Goal: Task Accomplishment & Management: Complete application form

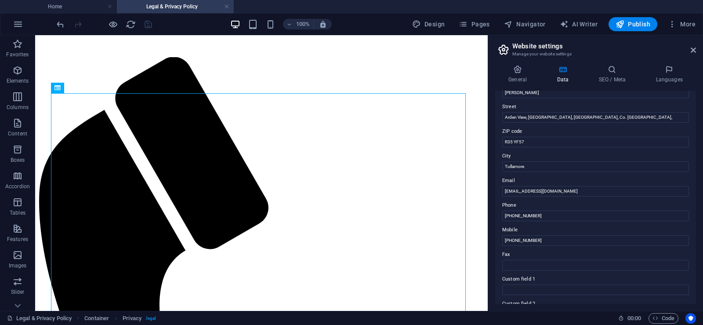
scroll to position [88, 0]
click at [227, 5] on link at bounding box center [226, 7] width 5 height 8
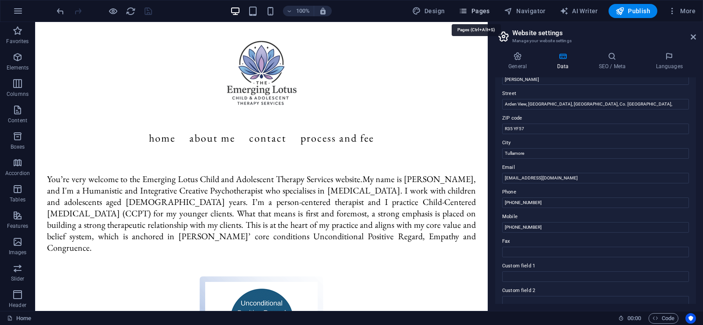
click at [475, 8] on span "Pages" at bounding box center [474, 11] width 31 height 9
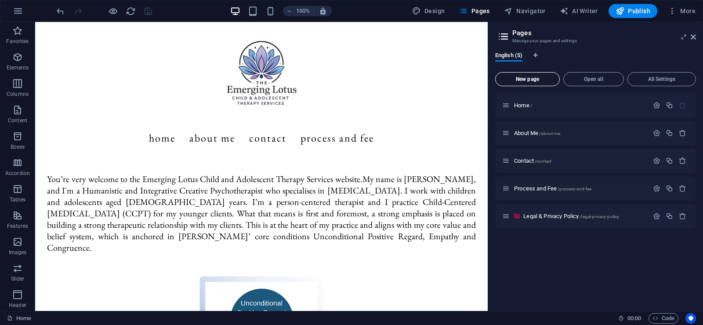
click at [533, 76] on span "New page" at bounding box center [527, 78] width 57 height 5
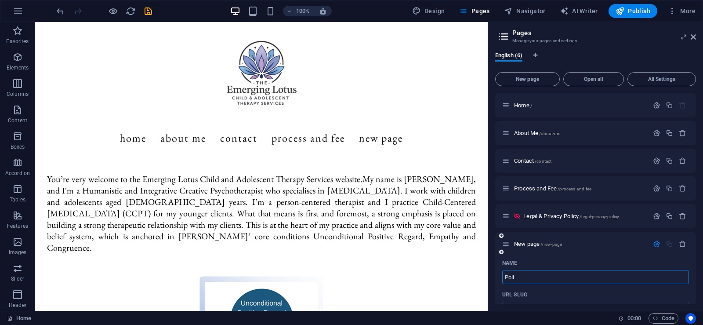
type input "Poli"
type input "/poli"
type input "Policy"
type input "/policy"
type input "PriPolicy"
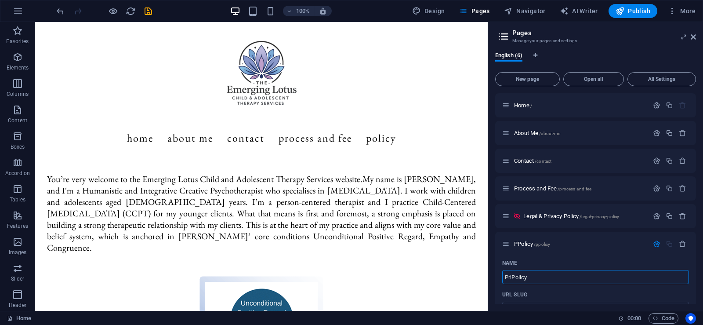
type input "/ppolicy"
type input "PrivacPolicy"
type input "/privapolicy"
type input "Privacy Policy"
type input "/privacypolicy"
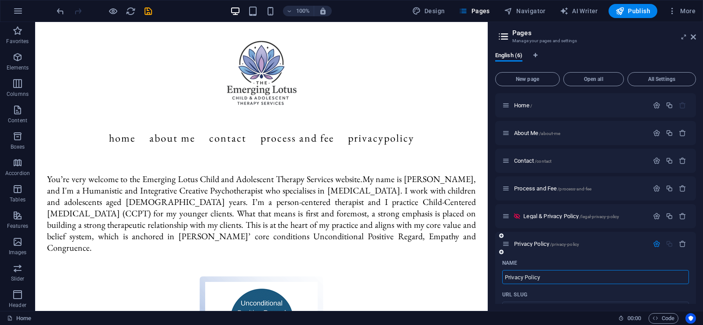
type input "Privacy Policy"
type input "/privacy-policy"
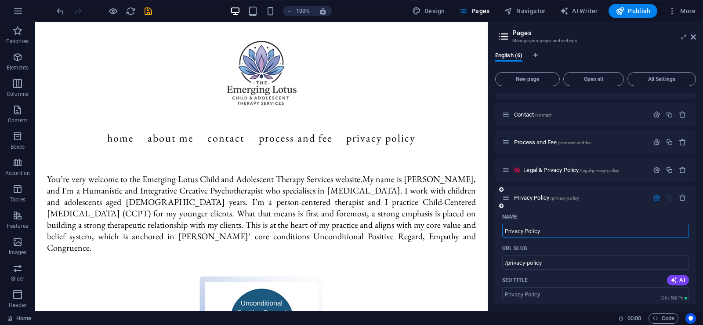
scroll to position [0, 0]
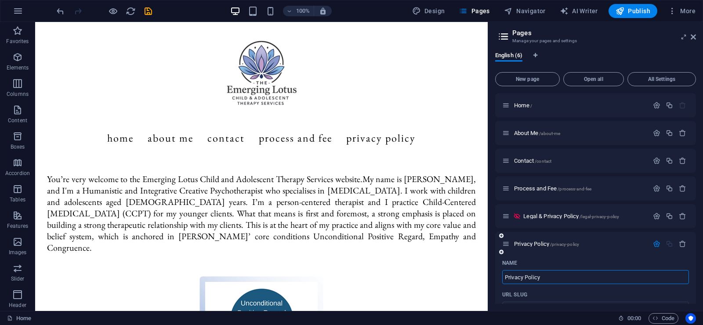
click at [558, 278] on input "Privacy Policy" at bounding box center [595, 277] width 187 height 14
type input "Privacy Policy 01"
type input "/privacy-policy-01"
type input "Privacy Policy 01"
click at [571, 254] on div "Privacy Policy 01 /privacy-policy-01" at bounding box center [595, 244] width 201 height 24
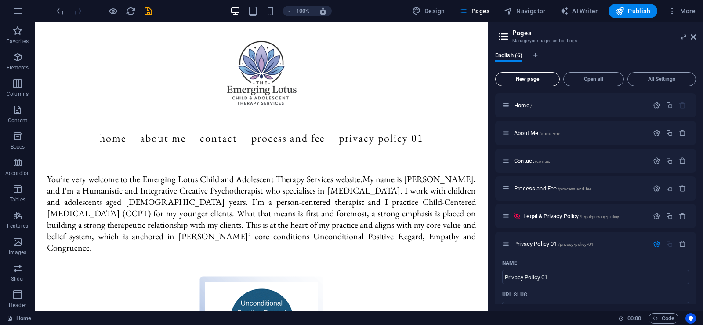
click at [534, 77] on span "New page" at bounding box center [527, 78] width 57 height 5
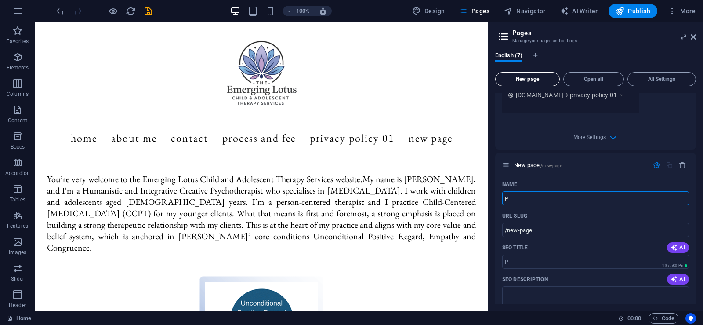
type input "P"
type input "/p"
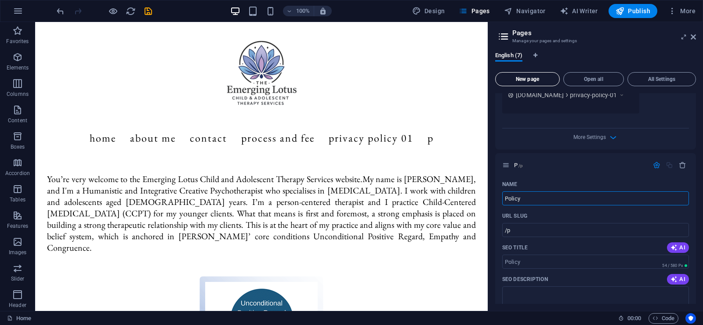
type input "Policy"
type input "/policy"
type input "Policy 02"
type input "/policy-02"
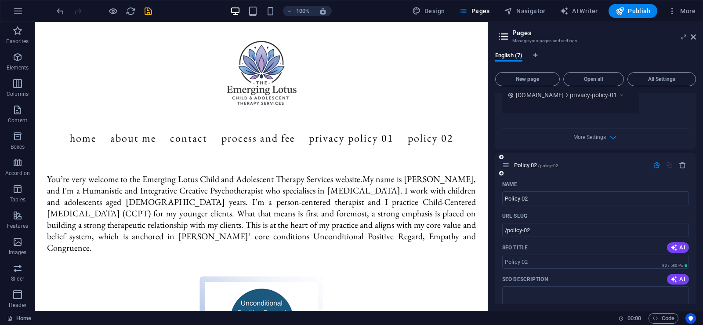
drag, startPoint x: 693, startPoint y: 222, endPoint x: 673, endPoint y: 170, distance: 56.1
click at [692, 170] on div "Policy 02 /policy-02 Name Policy 02 ​ URL SLUG /policy-02 ​ SEO Title AI ​ 82 /…" at bounding box center [595, 318] width 201 height 330
click at [613, 136] on icon "button" at bounding box center [613, 137] width 10 height 10
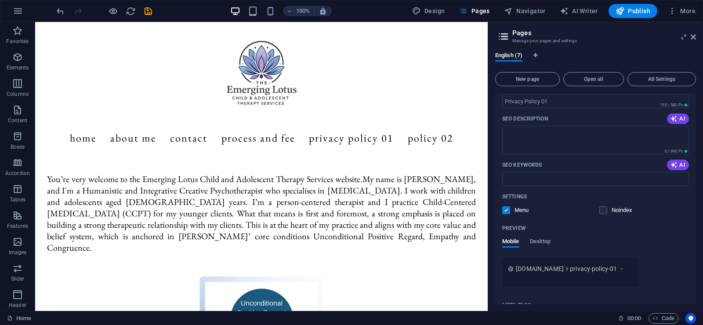
scroll to position [105, 0]
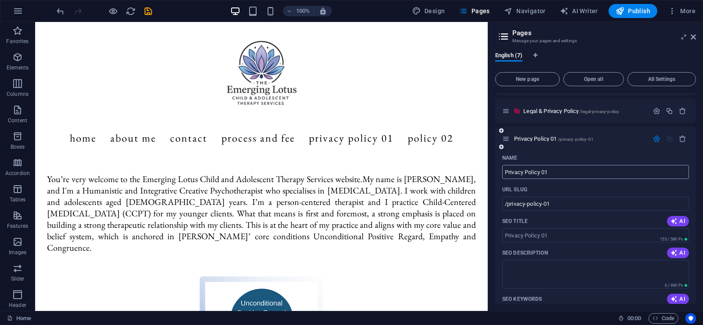
click at [540, 172] on input "Privacy Policy 01" at bounding box center [595, 172] width 187 height 14
click at [542, 171] on input "Privacy Policy 01" at bounding box center [595, 172] width 187 height 14
type input "Privacy Polic01"
type input "/privacy-policy01"
type input "Privacy Poli01"
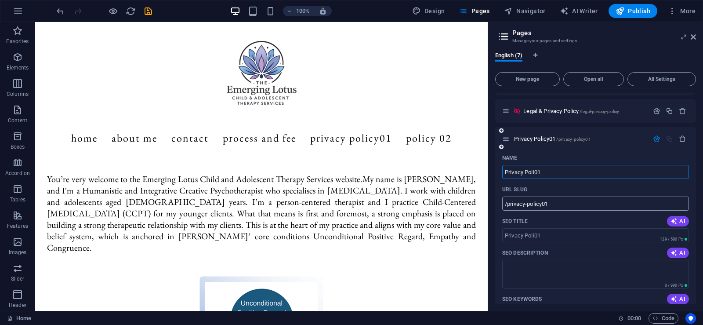
type input "/privacy-poli01"
type input "Privacy Pol01"
type input "/privacy-pol01"
type input "Privacy 01"
type input "/privacy-01"
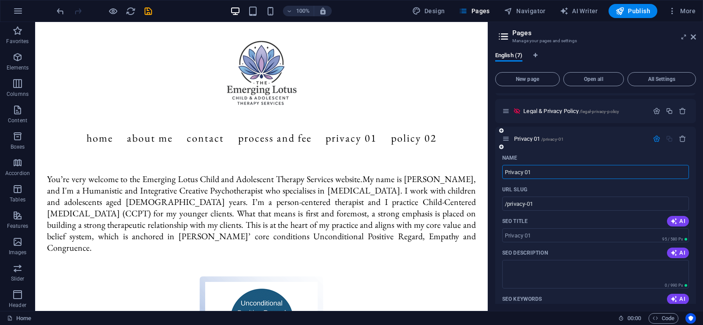
type input "Privacy 01"
click at [544, 153] on div "Name" at bounding box center [595, 158] width 187 height 14
click at [525, 138] on span "Privacy 01 /privacy-01" at bounding box center [539, 138] width 50 height 7
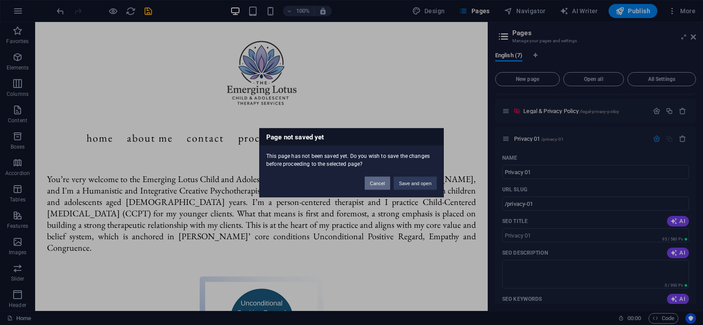
click at [386, 184] on button "Cancel" at bounding box center [377, 182] width 25 height 13
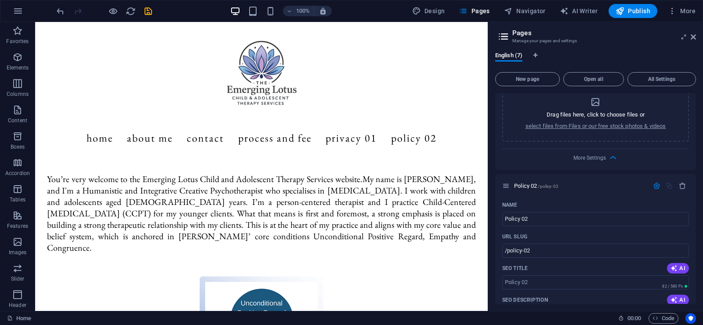
scroll to position [544, 0]
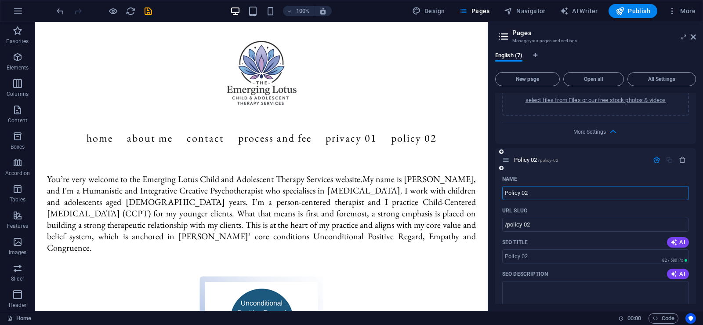
click at [521, 194] on input "Policy 02" at bounding box center [595, 193] width 187 height 14
type input "P 02"
type input "/p-02"
type input "Priv 02"
type input "/pri-02"
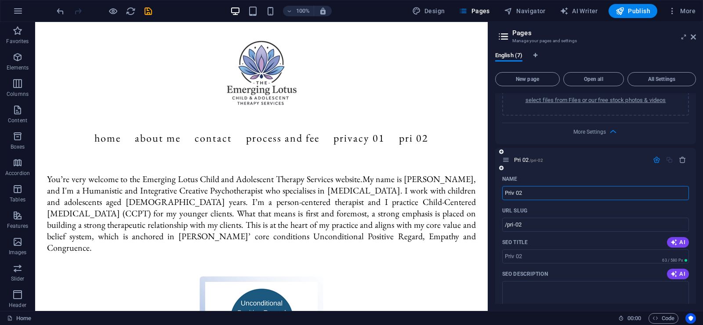
type input "Priv 02"
type input "/priv-02"
type input "Privacy 02"
type input "/[PERSON_NAME]-02"
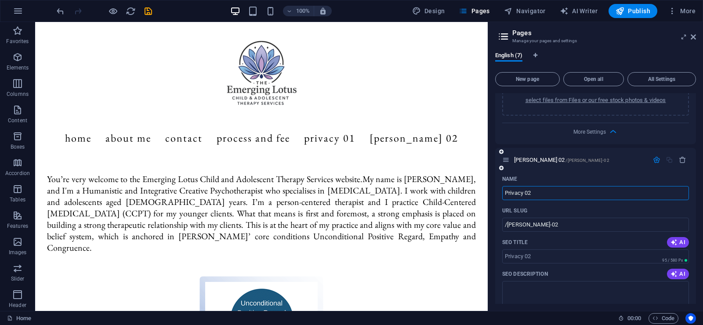
type input "Privacy 02"
type input "/privacy-02"
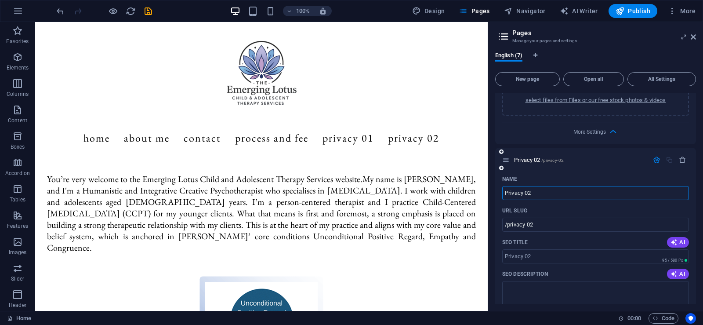
type input "Privacy 02"
click at [530, 178] on div "Name" at bounding box center [595, 179] width 187 height 14
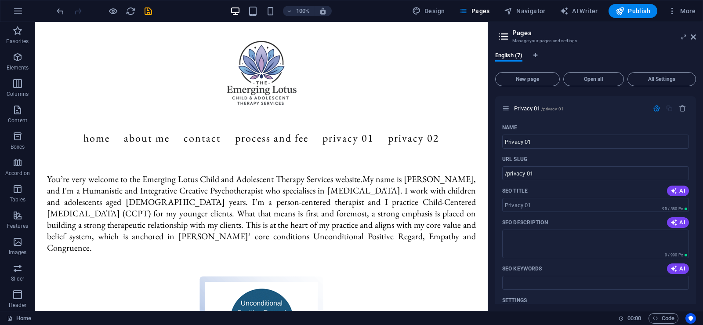
scroll to position [0, 0]
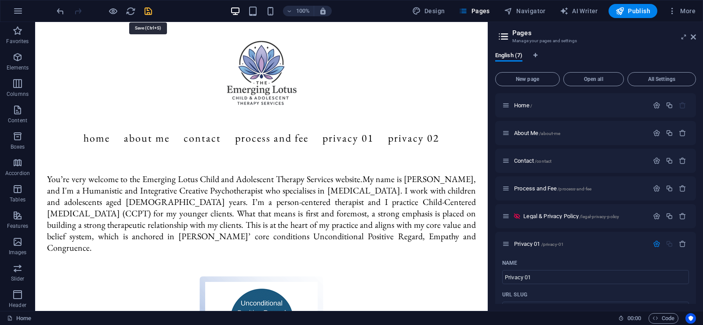
click at [149, 11] on icon "save" at bounding box center [148, 11] width 10 height 10
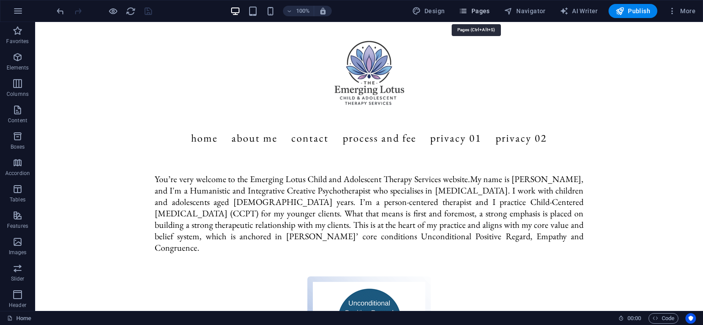
click at [487, 11] on span "Pages" at bounding box center [474, 11] width 31 height 9
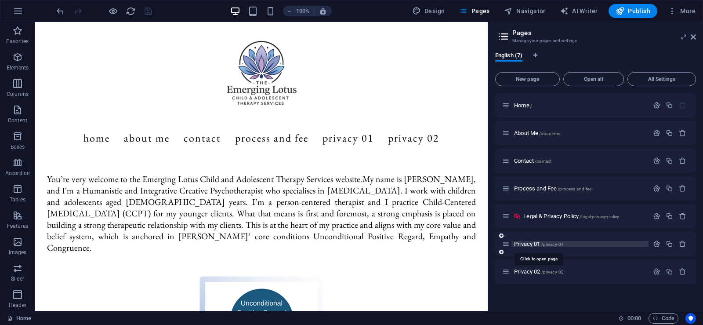
click at [530, 244] on span "Privacy 01 /privacy-01" at bounding box center [539, 243] width 50 height 7
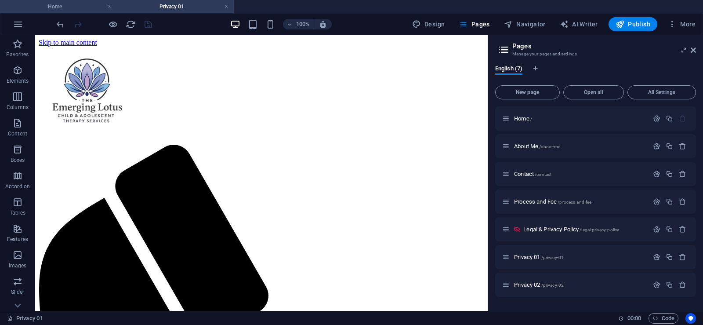
click at [91, 9] on h4 "Home" at bounding box center [58, 7] width 117 height 10
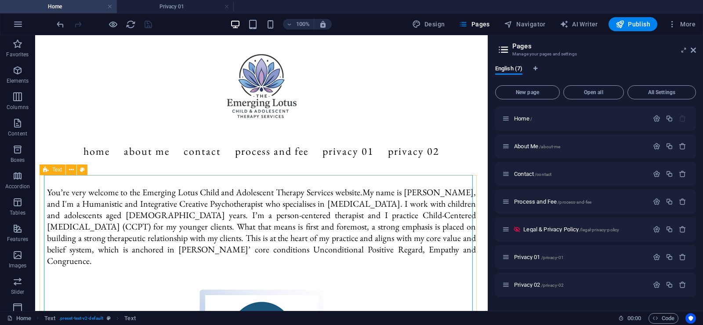
click at [47, 168] on icon at bounding box center [46, 169] width 6 height 11
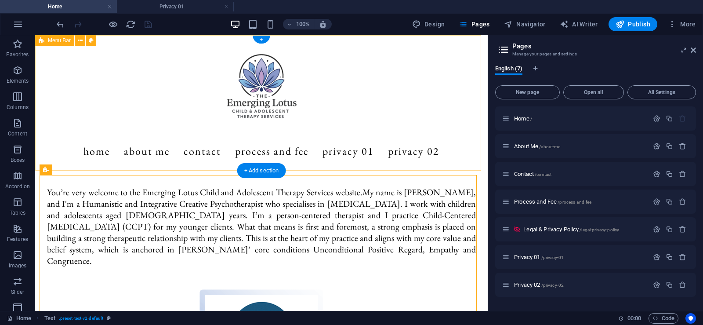
click at [75, 167] on div "Menu Home About Me Contact Process and Fee Privacy 01 Privacy 02" at bounding box center [261, 102] width 453 height 135
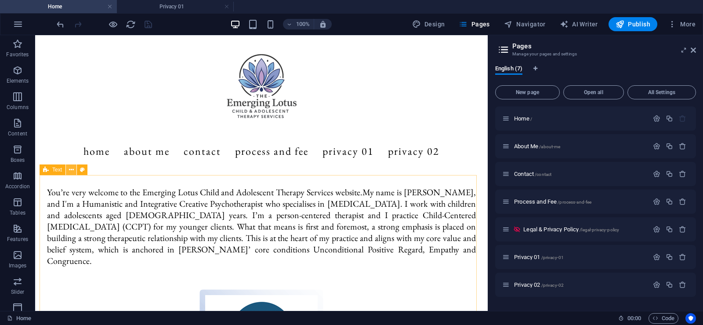
click at [69, 171] on icon at bounding box center [71, 169] width 5 height 9
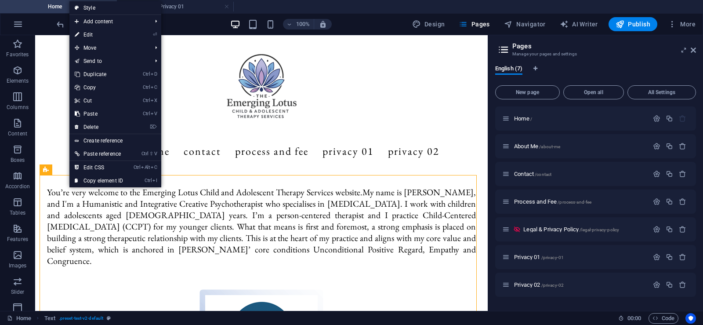
click at [92, 36] on link "⏎ Edit" at bounding box center [98, 34] width 59 height 13
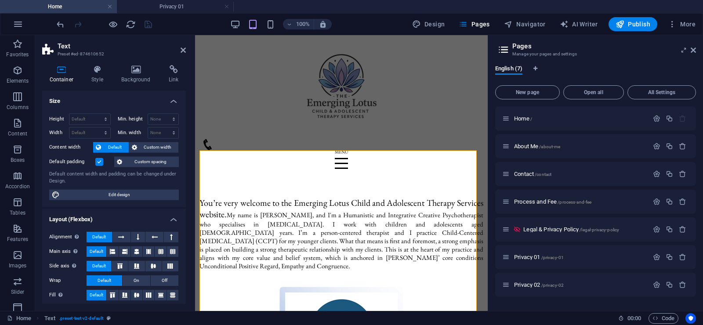
click at [179, 50] on header "Text Preset #ed-874610652" at bounding box center [114, 46] width 144 height 23
click at [181, 51] on icon at bounding box center [183, 50] width 5 height 7
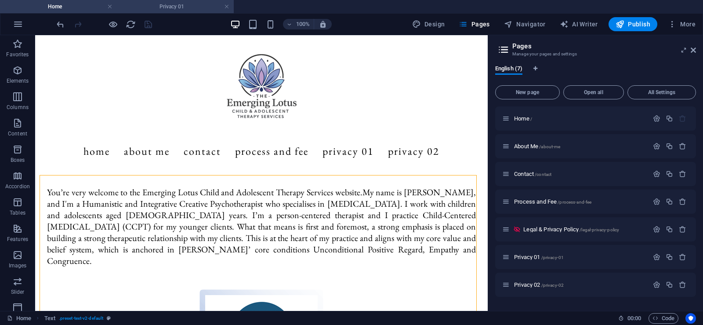
click at [170, 3] on h4 "Privacy 01" at bounding box center [175, 7] width 117 height 10
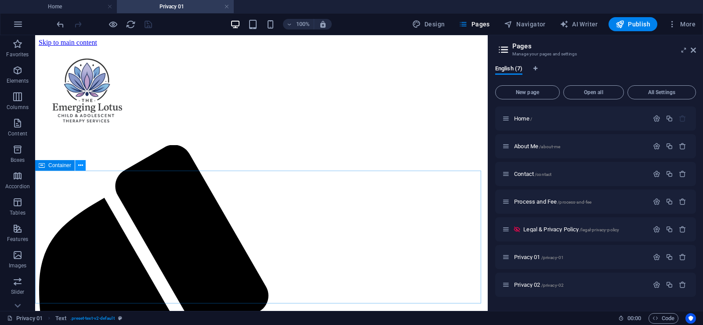
click at [78, 166] on icon at bounding box center [80, 165] width 5 height 9
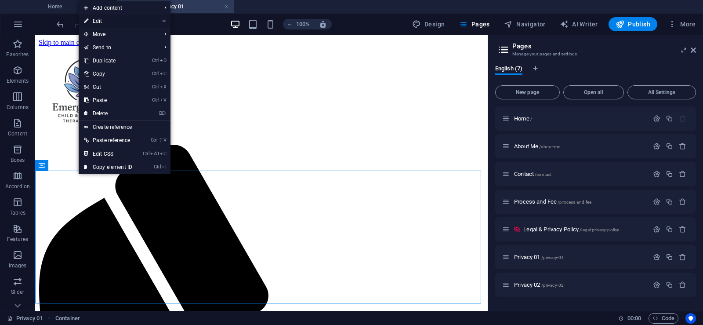
click at [118, 22] on link "⏎ Edit" at bounding box center [108, 21] width 59 height 13
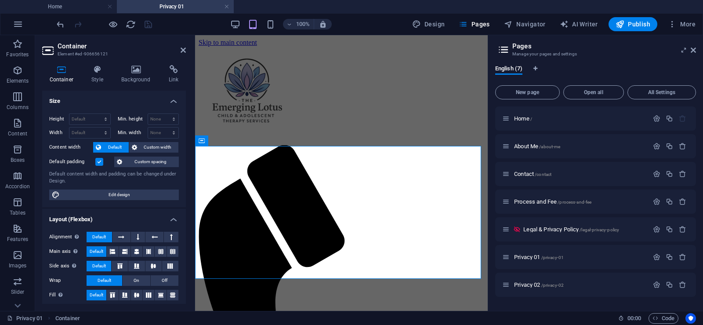
click at [99, 162] on label at bounding box center [99, 162] width 8 height 8
click at [0, 0] on input "Default padding" at bounding box center [0, 0] width 0 height 0
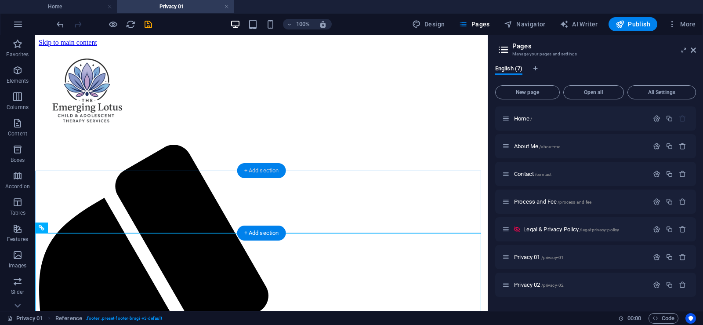
click at [263, 167] on div "+ Add section" at bounding box center [261, 170] width 49 height 15
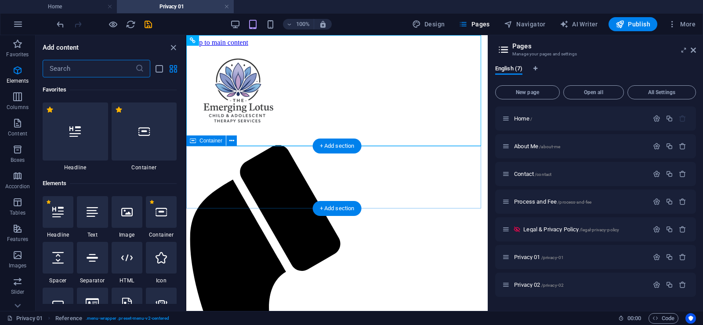
scroll to position [1538, 0]
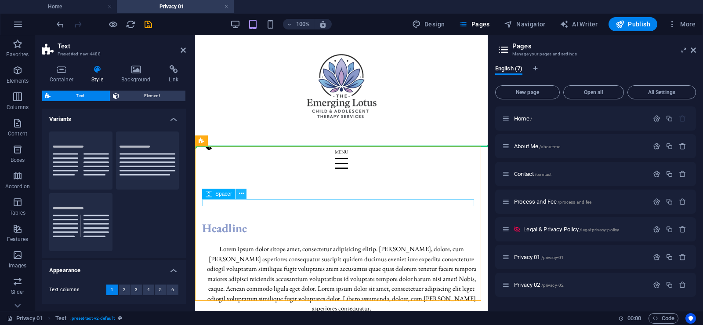
click at [240, 193] on icon at bounding box center [241, 193] width 5 height 9
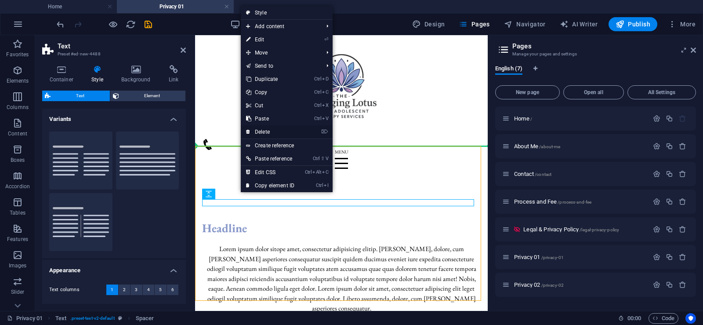
click at [272, 133] on link "⌦ Delete" at bounding box center [270, 131] width 59 height 13
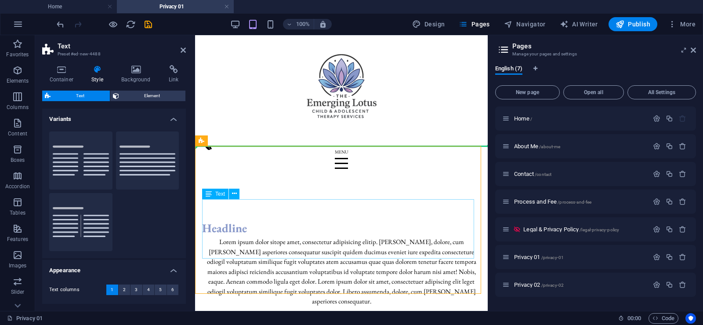
click at [242, 237] on div "Lorem ipsum dolor sitope amet, consectetur adipisicing elitip. [PERSON_NAME], d…" at bounding box center [341, 271] width 279 height 69
click at [239, 237] on div "Lorem ipsum dolor sitope amet, consectetur adipisicing elitip. [PERSON_NAME], d…" at bounding box center [341, 271] width 279 height 69
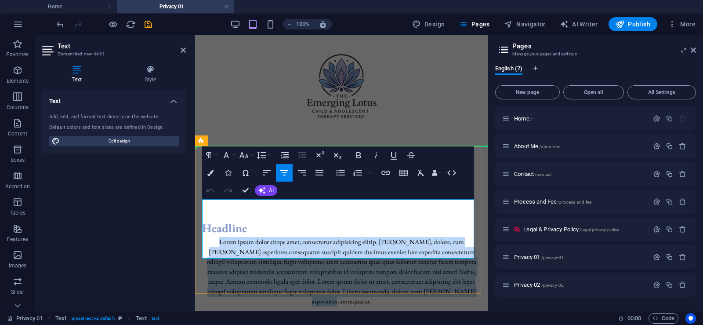
drag, startPoint x: 203, startPoint y: 203, endPoint x: 459, endPoint y: 258, distance: 262.0
click at [459, 258] on p "Lorem ipsum dolor sitope amet, consectetur adipisicing elitip. [PERSON_NAME], d…" at bounding box center [341, 271] width 279 height 69
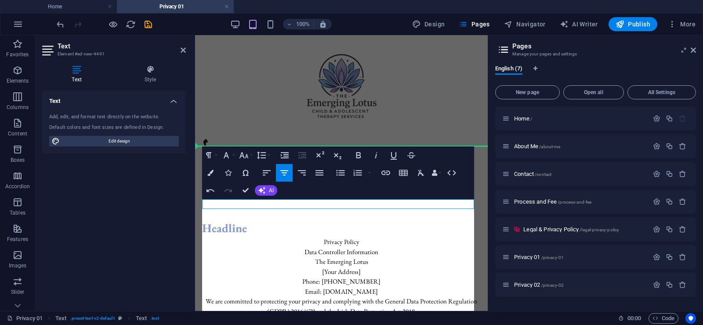
scroll to position [30122, 0]
click at [264, 173] on icon "button" at bounding box center [267, 172] width 8 height 5
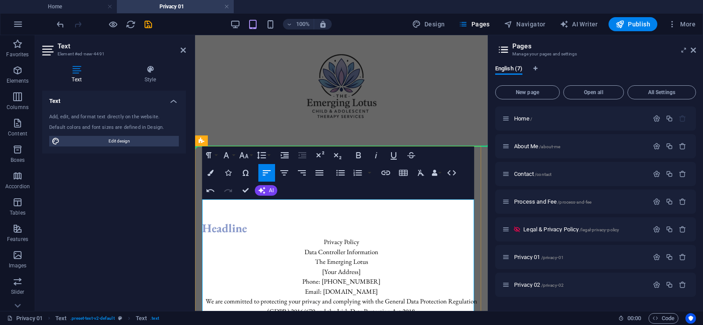
click at [337, 267] on p "[Your Address]" at bounding box center [341, 272] width 279 height 10
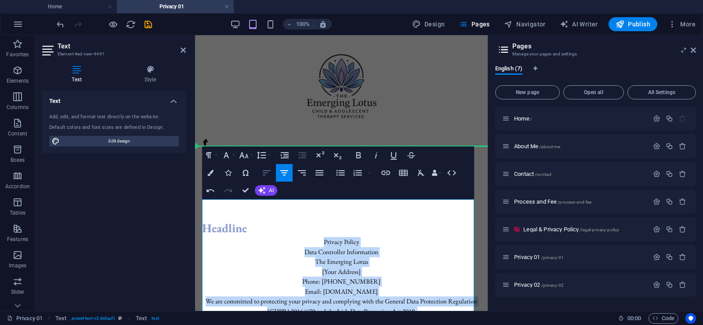
click at [263, 174] on icon "button" at bounding box center [266, 172] width 11 height 11
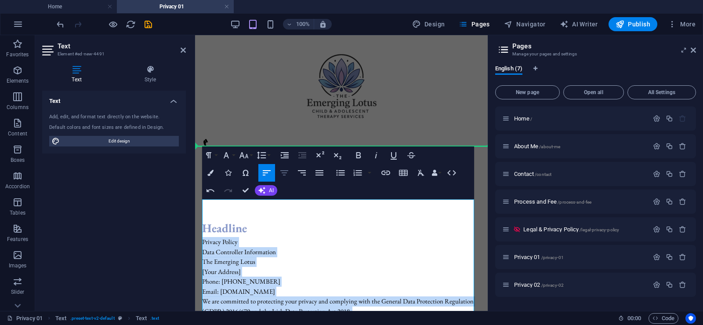
click at [281, 171] on icon "button" at bounding box center [284, 172] width 11 height 11
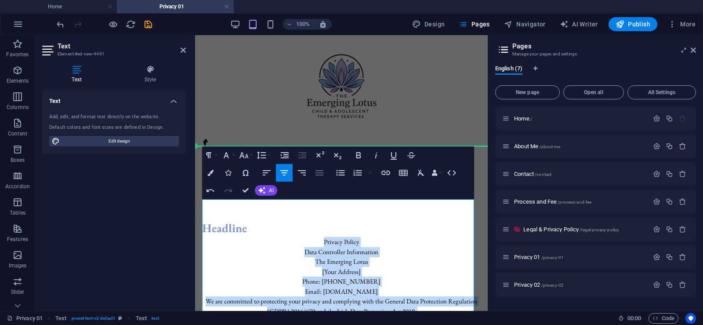
click at [320, 176] on icon "button" at bounding box center [319, 172] width 11 height 11
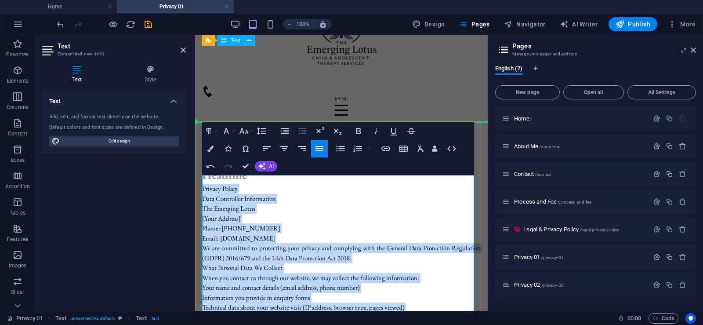
scroll to position [0, 0]
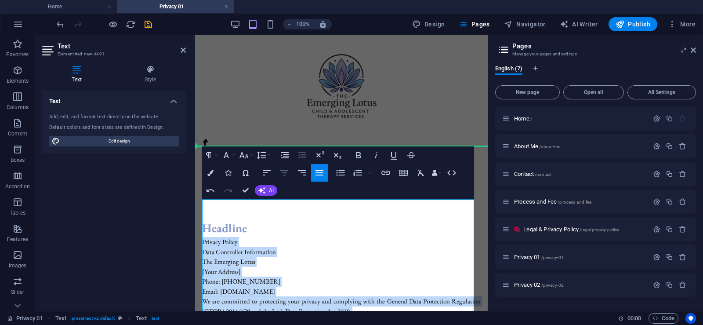
click at [284, 172] on icon "button" at bounding box center [284, 172] width 8 height 5
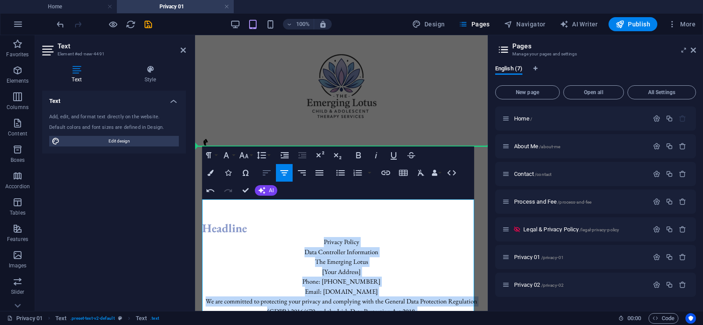
click at [263, 172] on icon "button" at bounding box center [267, 172] width 8 height 5
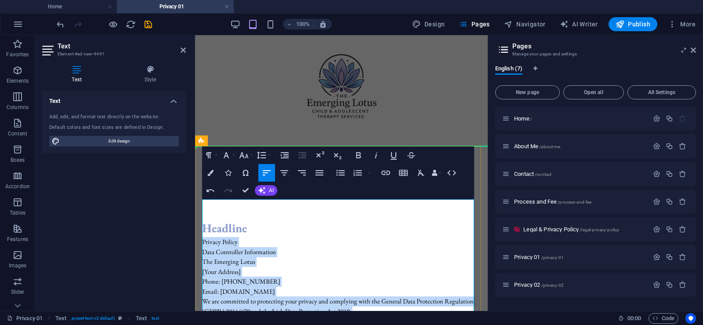
click at [348, 257] on p "The Emerging Lotus" at bounding box center [341, 262] width 279 height 10
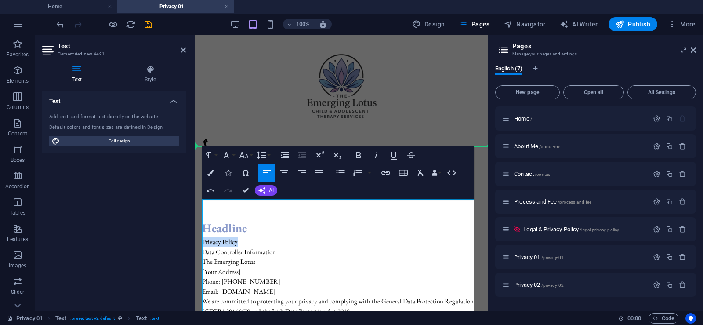
drag, startPoint x: 242, startPoint y: 204, endPoint x: 189, endPoint y: 206, distance: 52.3
click at [234, 158] on button "Font Family" at bounding box center [228, 155] width 17 height 18
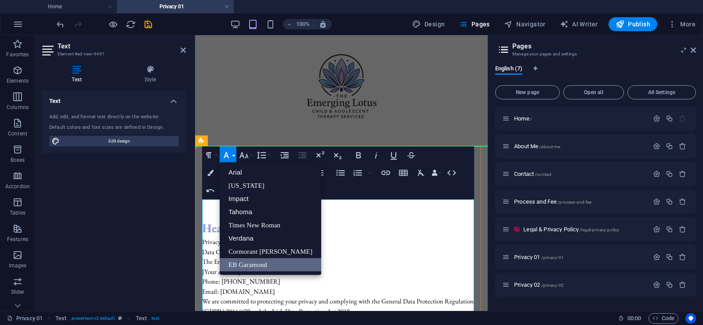
click at [327, 257] on p "The Emerging Lotus" at bounding box center [341, 262] width 279 height 10
click at [249, 155] on button "Font Size" at bounding box center [245, 155] width 17 height 18
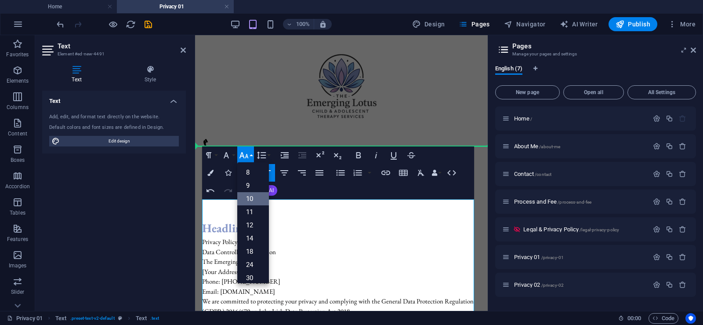
click at [254, 194] on link "10" at bounding box center [253, 198] width 32 height 13
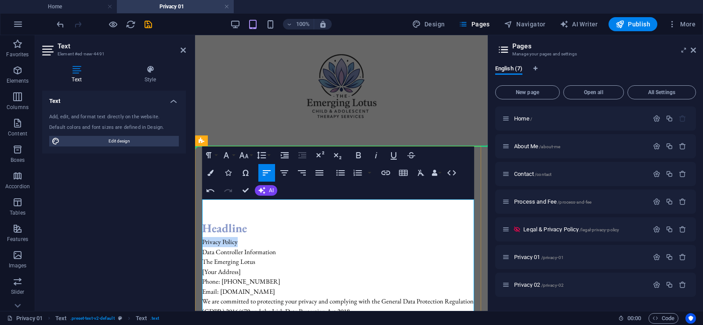
drag, startPoint x: 203, startPoint y: 205, endPoint x: 266, endPoint y: 204, distance: 62.8
click at [266, 237] on p "Privacy Policy" at bounding box center [341, 242] width 279 height 10
click at [358, 153] on icon "button" at bounding box center [358, 155] width 11 height 11
click at [392, 155] on icon "button" at bounding box center [393, 155] width 11 height 11
click at [333, 237] on p "Privacy Policy" at bounding box center [341, 242] width 279 height 10
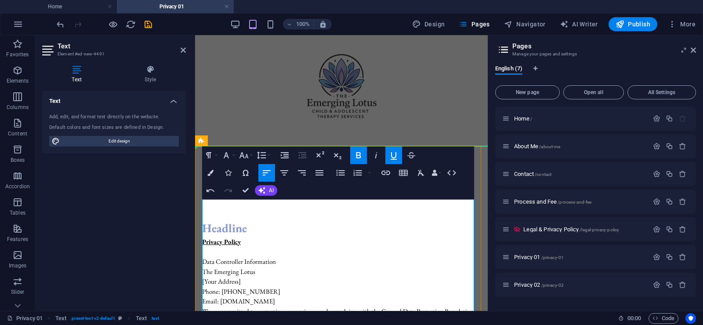
click at [204, 306] on p "We are committed to protecting your privacy and complying with the General Data…" at bounding box center [341, 316] width 279 height 20
click at [265, 287] on p "Phone: [PHONE_NUMBER]" at bounding box center [341, 292] width 279 height 10
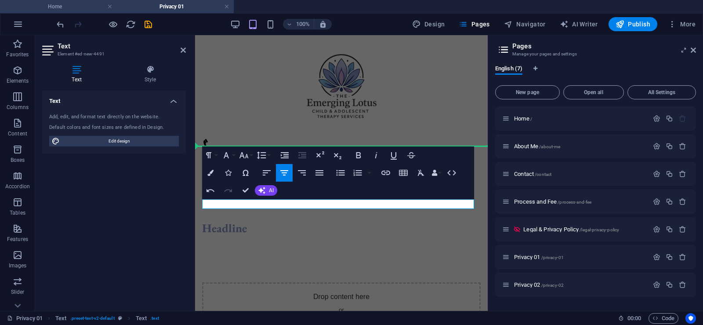
click at [54, 4] on h4 "Home" at bounding box center [58, 7] width 117 height 10
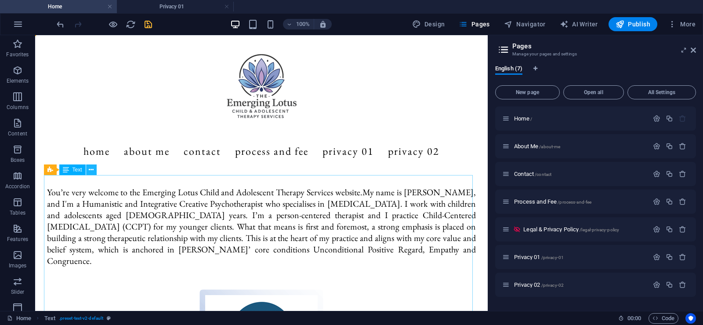
click at [91, 171] on icon at bounding box center [91, 169] width 5 height 9
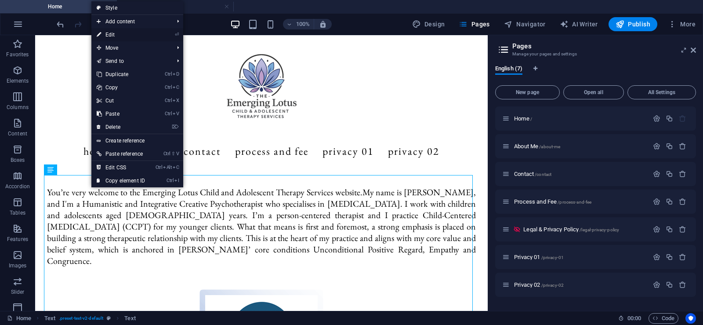
click at [128, 36] on link "⏎ Edit" at bounding box center [120, 34] width 59 height 13
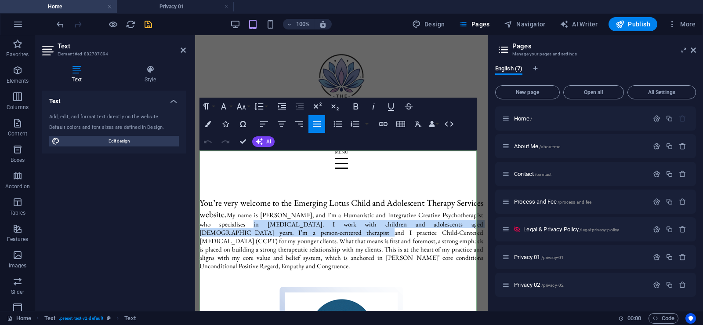
drag, startPoint x: 270, startPoint y: 191, endPoint x: 254, endPoint y: 189, distance: 16.0
click at [254, 197] on p "You’re very welcome to the Emerging Lotus Child and Adolescent Therapy Services…" at bounding box center [342, 233] width 284 height 73
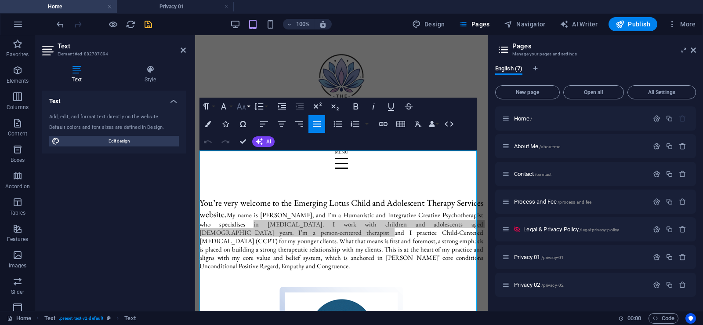
click at [248, 105] on button "Font Size" at bounding box center [243, 107] width 17 height 18
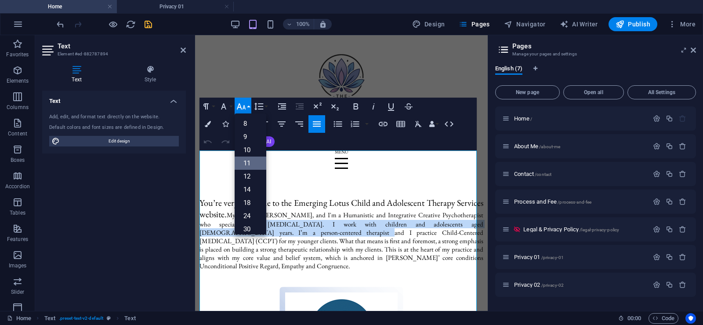
click at [249, 162] on link "11" at bounding box center [251, 162] width 32 height 13
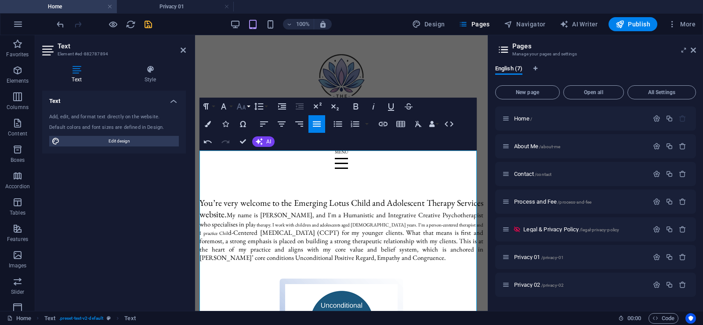
click at [242, 108] on icon "button" at bounding box center [241, 106] width 11 height 11
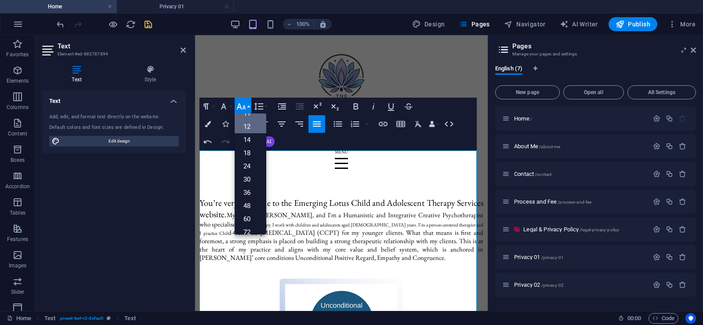
click at [248, 125] on link "12" at bounding box center [251, 126] width 32 height 13
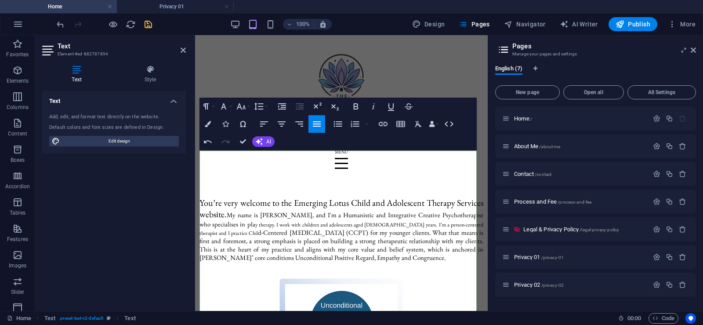
click at [296, 218] on p "You’re very welcome to the Emerging Lotus Child and Adolescent Therapy Services…" at bounding box center [342, 229] width 284 height 65
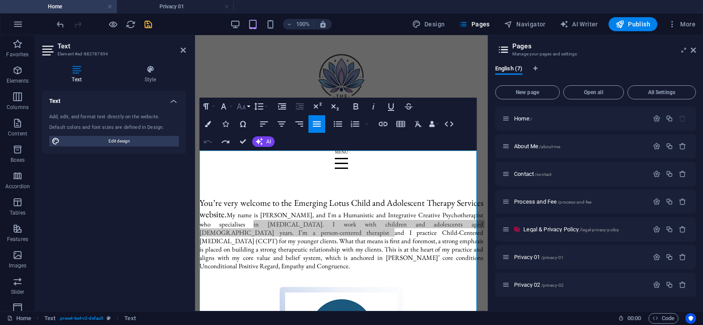
click at [247, 106] on button "Font Size" at bounding box center [243, 107] width 17 height 18
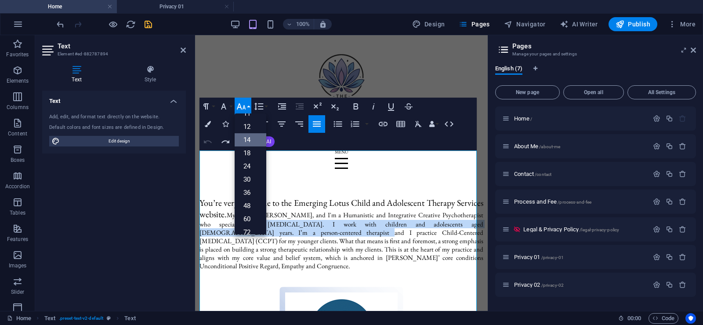
click at [252, 138] on link "14" at bounding box center [251, 139] width 32 height 13
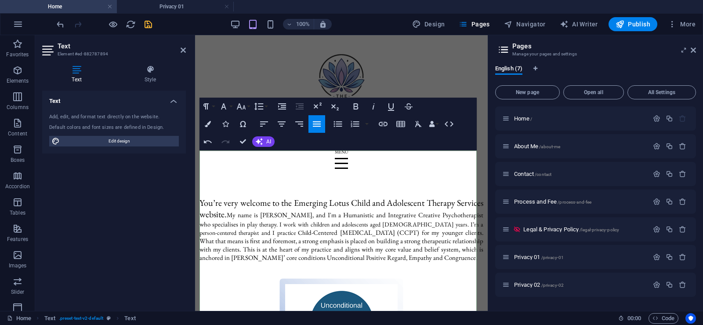
click at [291, 218] on p "You’re very welcome to the Emerging Lotus Child and Adolescent Therapy Services…" at bounding box center [342, 229] width 284 height 65
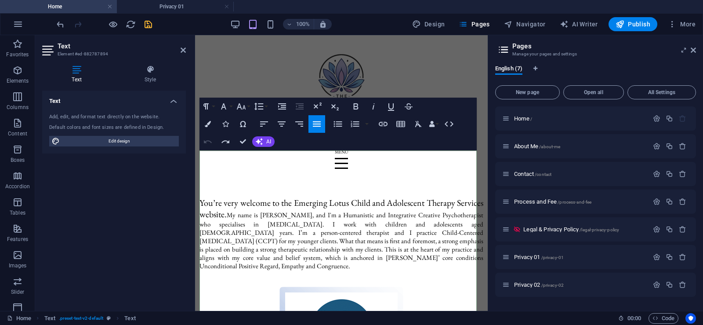
click at [289, 206] on p "You’re very welcome to the Emerging Lotus Child and Adolescent Therapy Services…" at bounding box center [342, 233] width 284 height 73
click at [177, 4] on h4 "Privacy 01" at bounding box center [175, 7] width 117 height 10
